Goal: Task Accomplishment & Management: Manage account settings

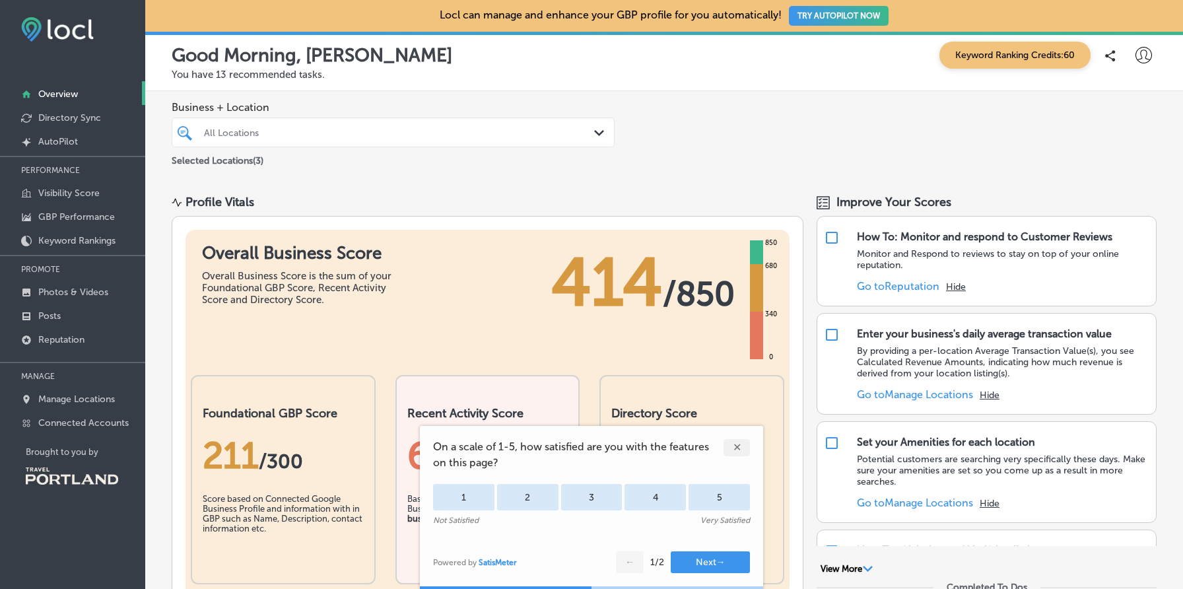
click at [101, 396] on p "Manage Locations" at bounding box center [76, 398] width 77 height 11
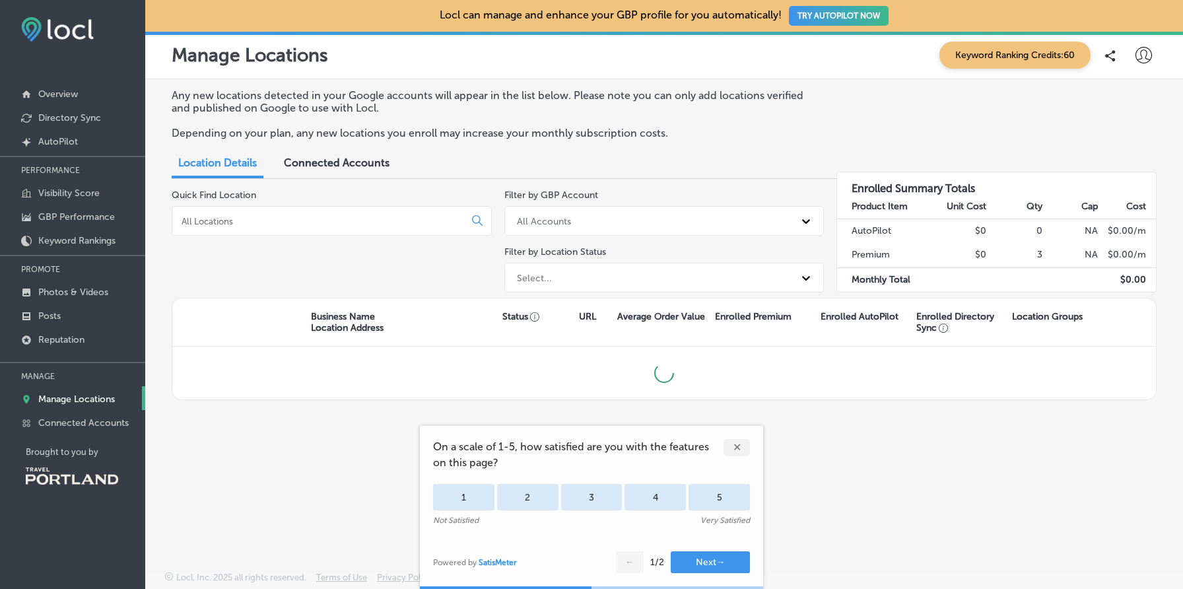
click at [739, 446] on div "✕" at bounding box center [737, 447] width 26 height 17
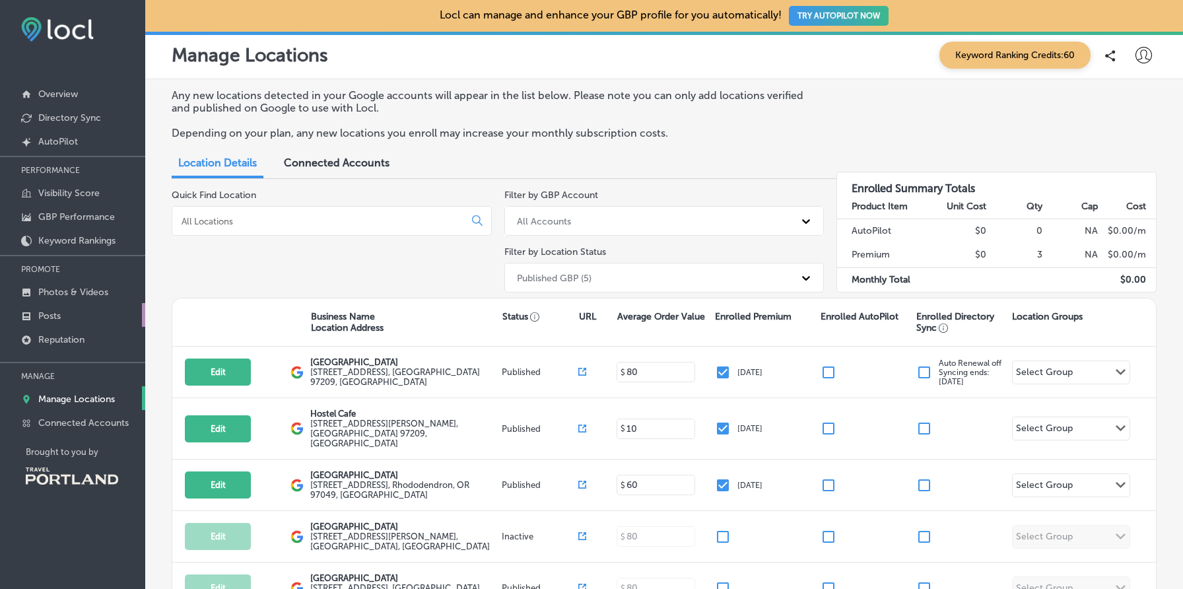
click at [62, 308] on link "Posts" at bounding box center [72, 315] width 145 height 24
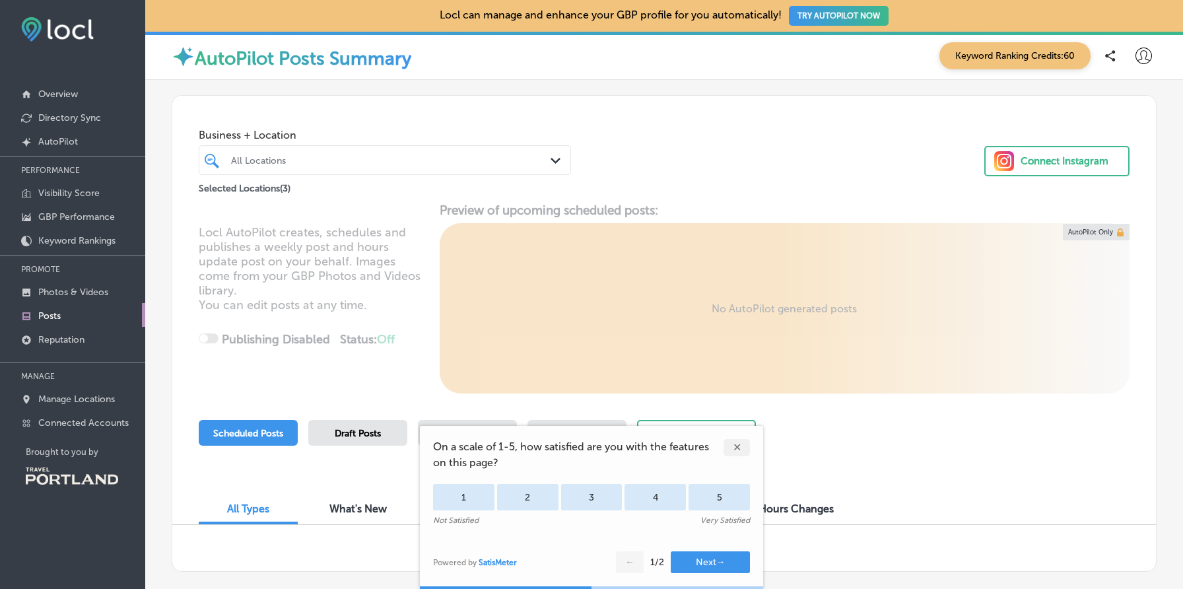
click at [741, 442] on div "✕" at bounding box center [737, 447] width 26 height 17
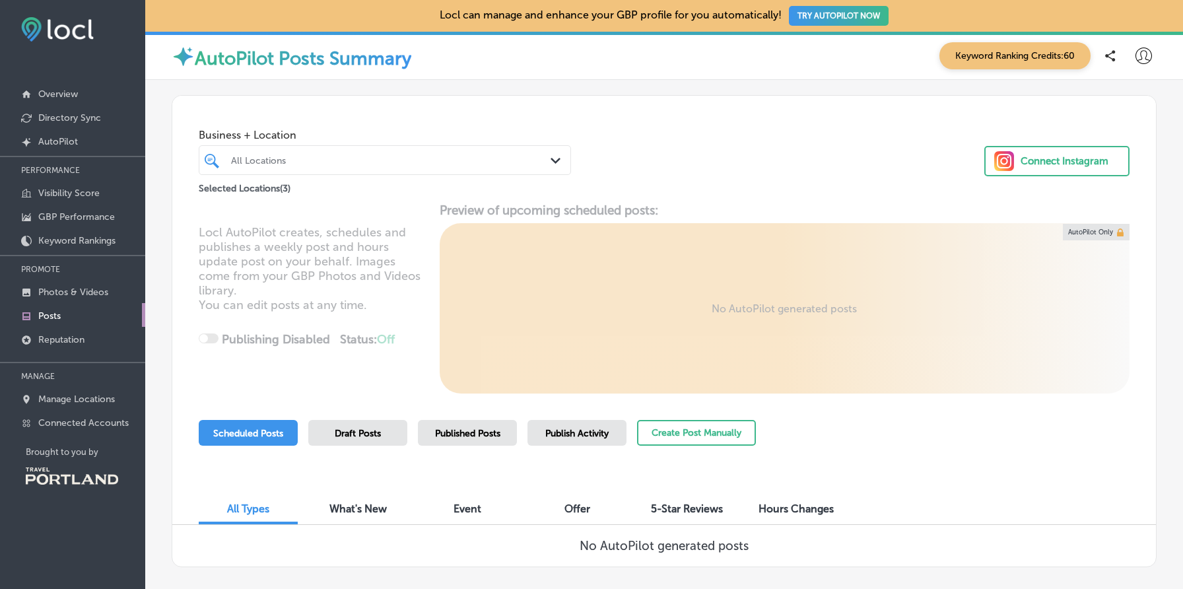
click at [415, 382] on div "Locl AutoPilot creates, schedules and publishes a weekly post and hours update …" at bounding box center [664, 298] width 984 height 191
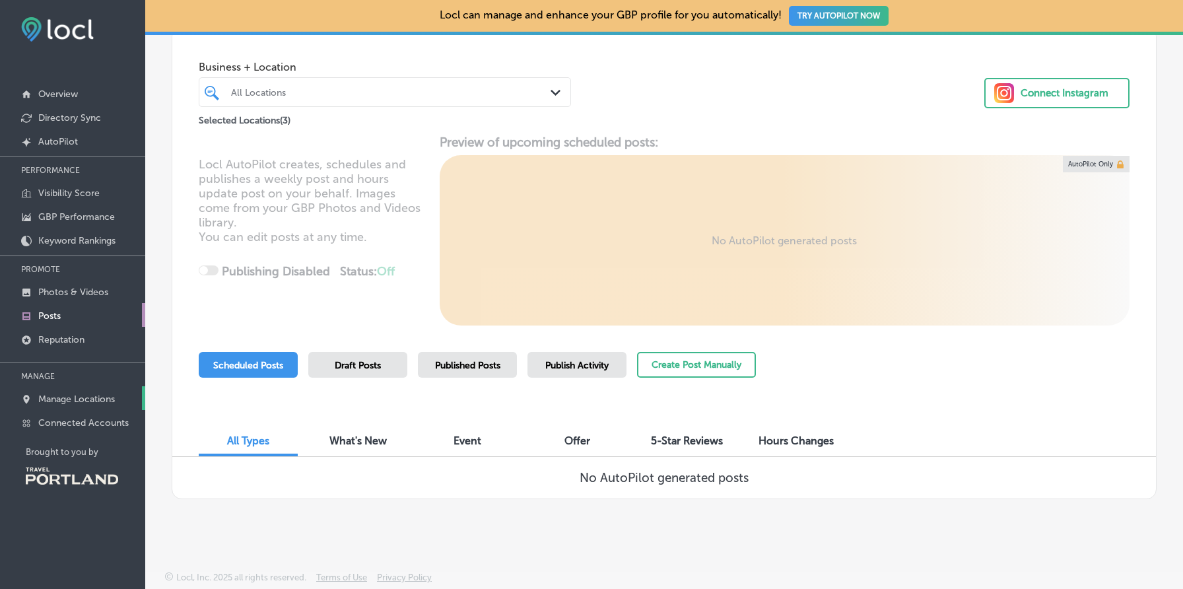
click at [123, 403] on link "Manage Locations" at bounding box center [72, 398] width 145 height 24
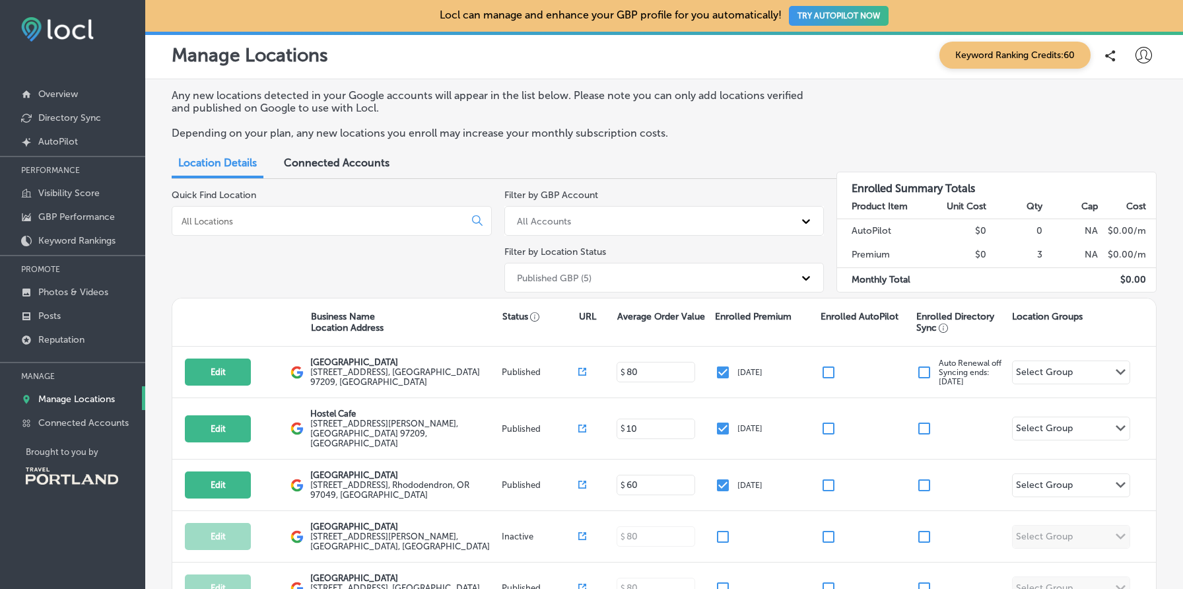
click at [361, 165] on span "Connected Accounts" at bounding box center [337, 162] width 106 height 13
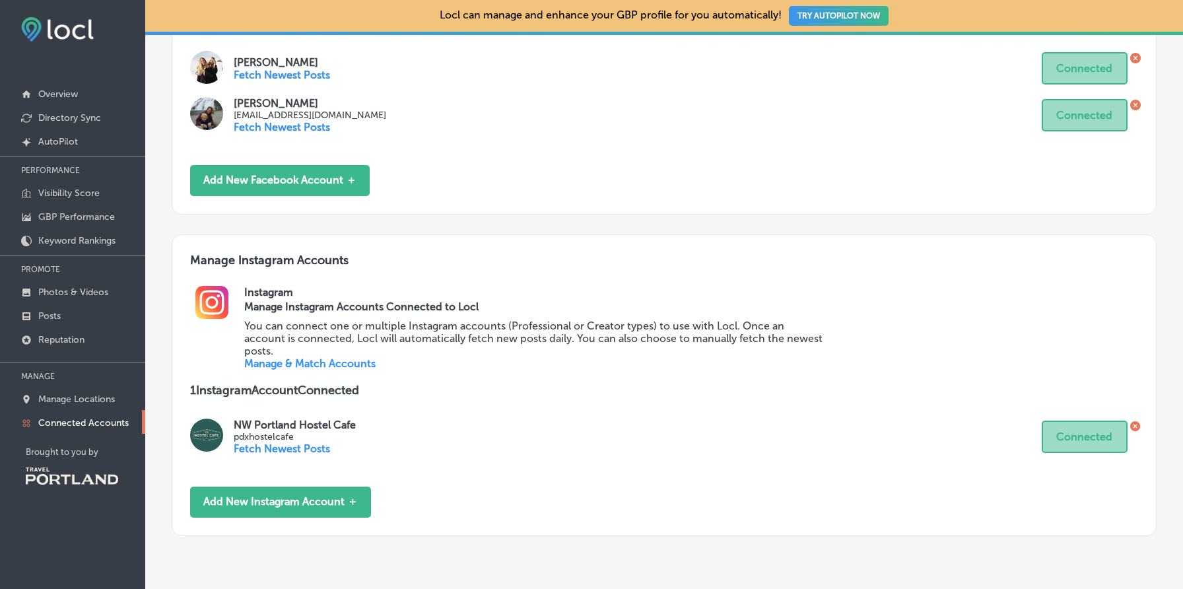
scroll to position [667, 0]
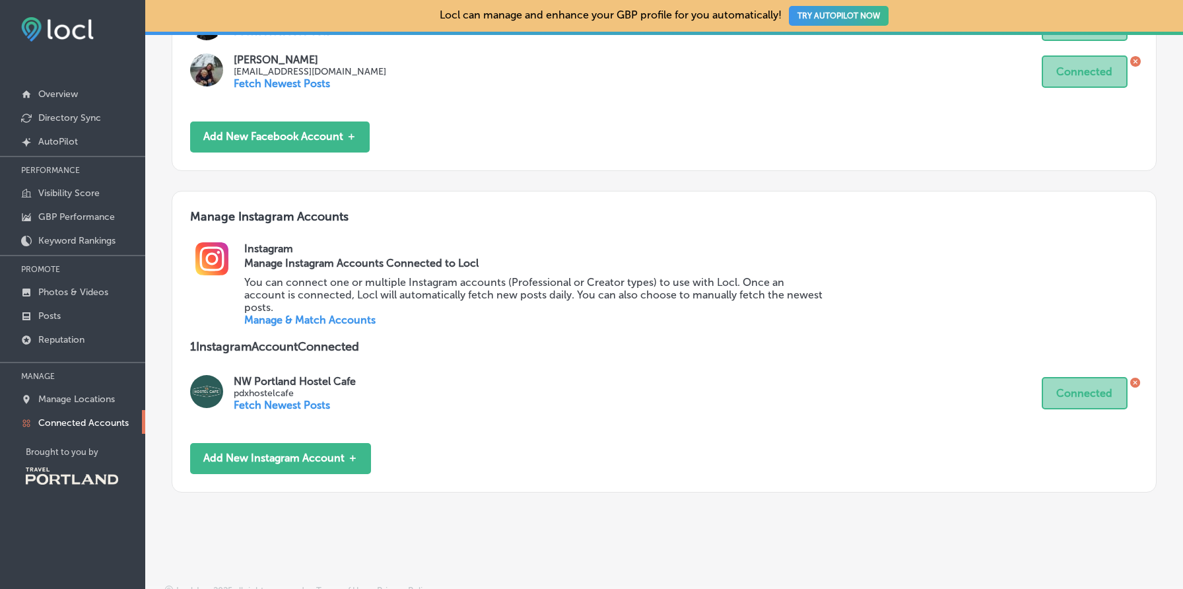
click at [347, 314] on link "Manage & Match Accounts" at bounding box center [309, 320] width 131 height 13
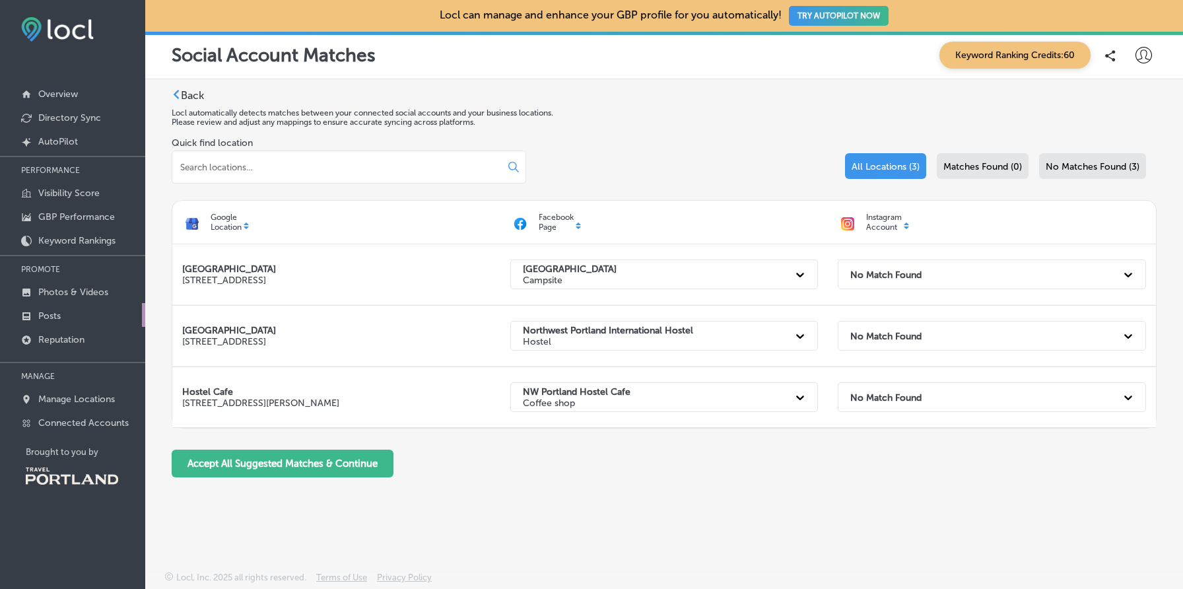
click at [65, 314] on link "Posts" at bounding box center [72, 315] width 145 height 24
